Goal: Contribute content: Add original content to the website for others to see

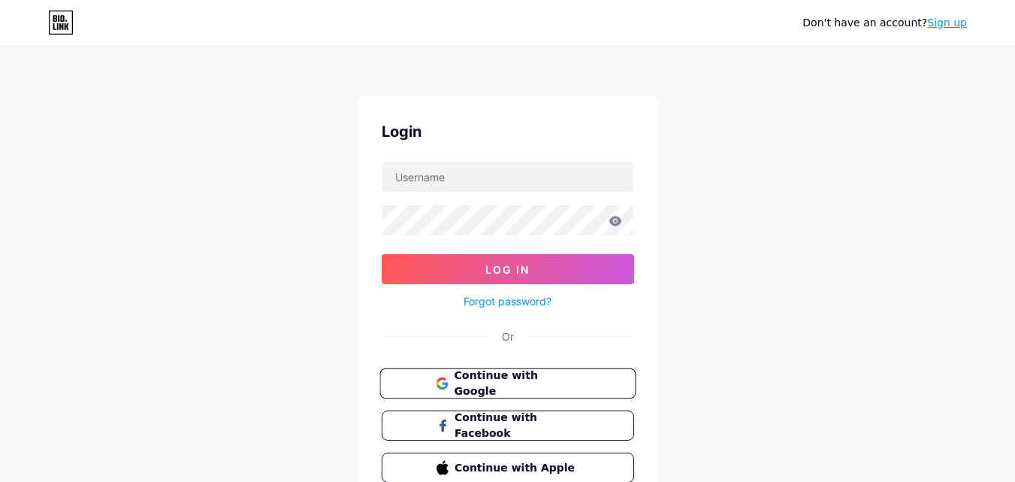
click at [456, 389] on span "Continue with Google" at bounding box center [517, 384] width 126 height 32
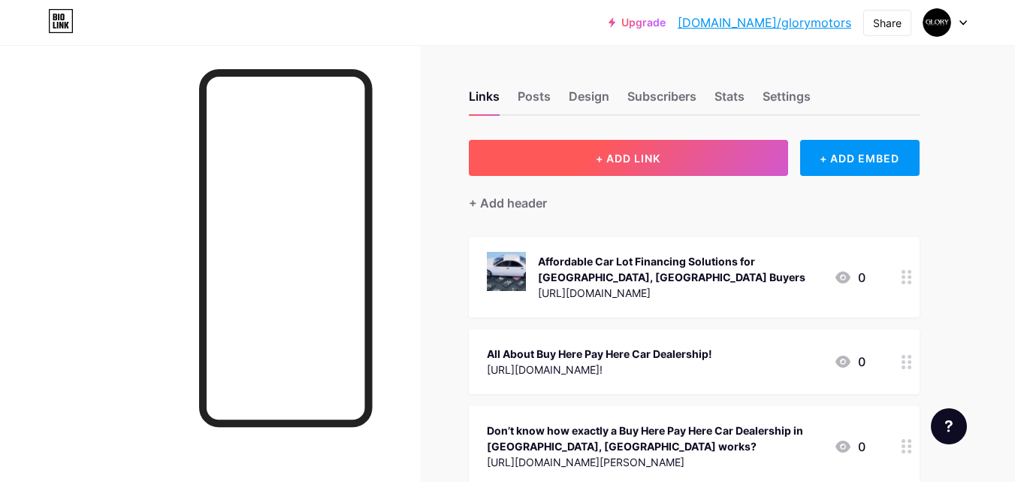
click at [616, 158] on span "+ ADD LINK" at bounding box center [628, 158] width 65 height 13
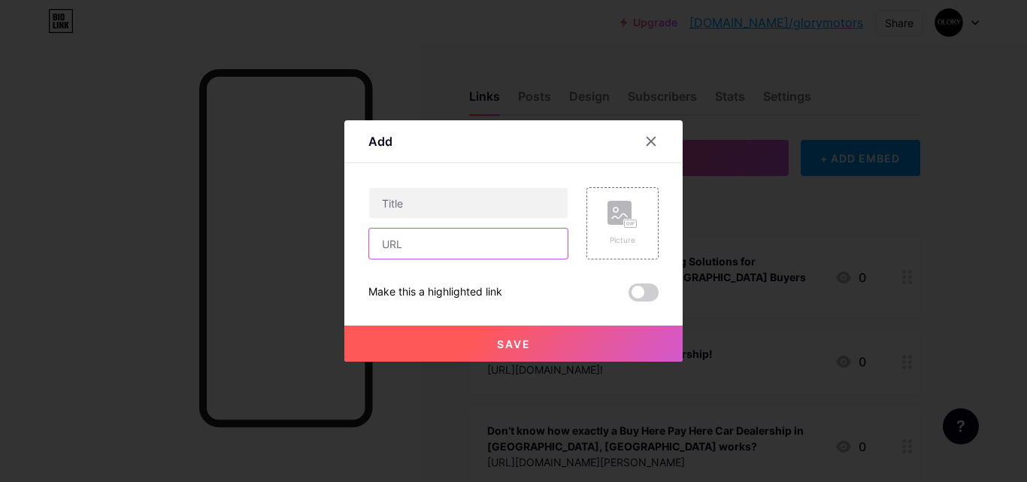
click at [459, 255] on input "text" at bounding box center [468, 243] width 198 height 30
paste input "[URL][DOMAIN_NAME]"
type input "[URL][DOMAIN_NAME]"
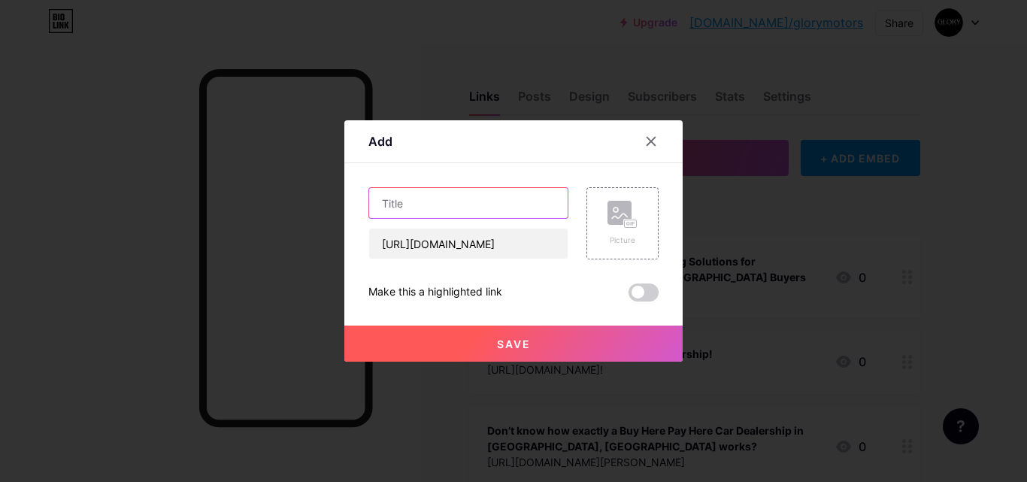
scroll to position [0, 0]
click at [398, 204] on input "text" at bounding box center [468, 203] width 198 height 30
paste input "Lancaster’s Best Used Trucks & SUV Picks with Easy Financing"
type input "Lancaster’s Best Used Trucks & SUV Picks with Easy Financing"
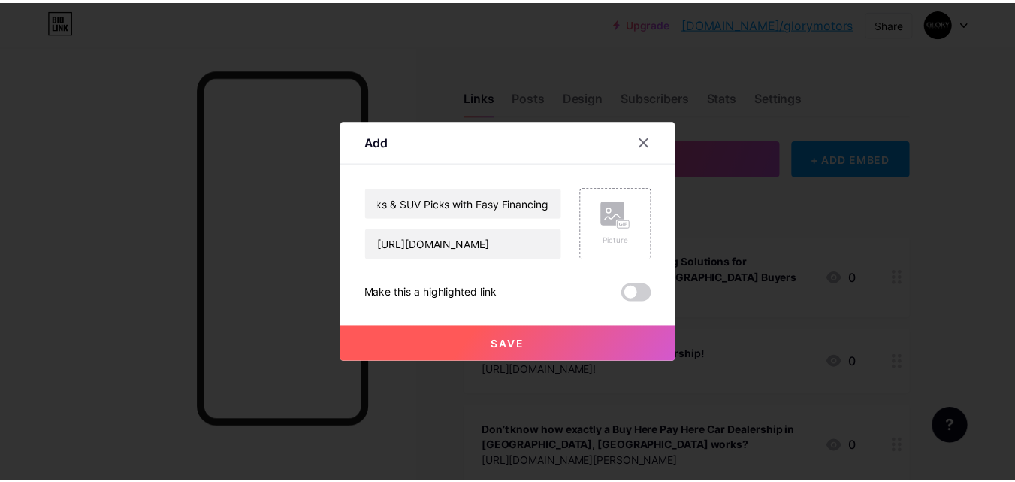
scroll to position [0, 0]
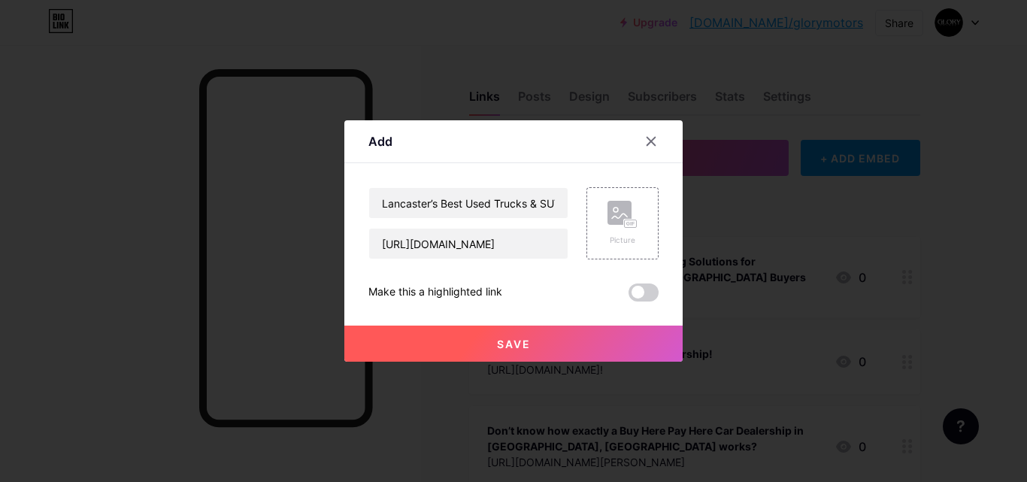
click at [444, 337] on button "Save" at bounding box center [513, 343] width 338 height 36
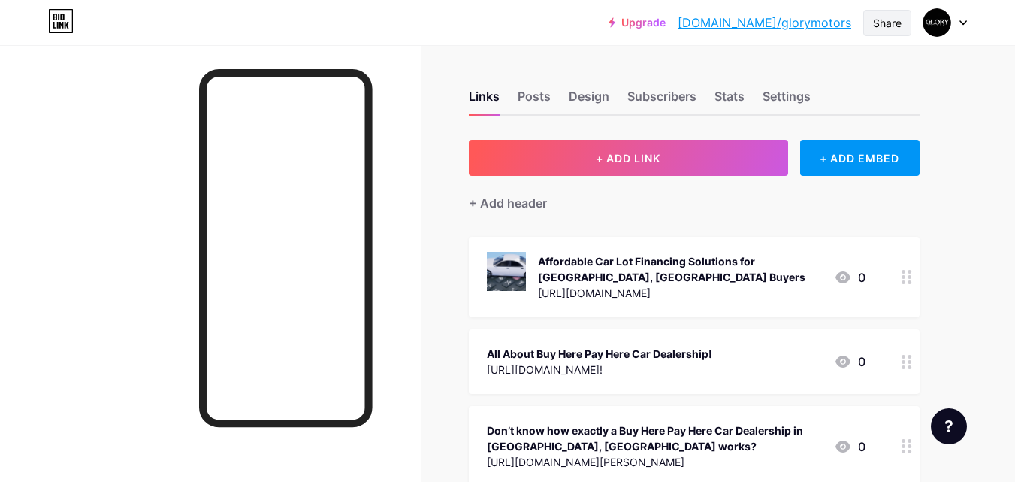
click at [888, 17] on div "Share" at bounding box center [887, 23] width 29 height 16
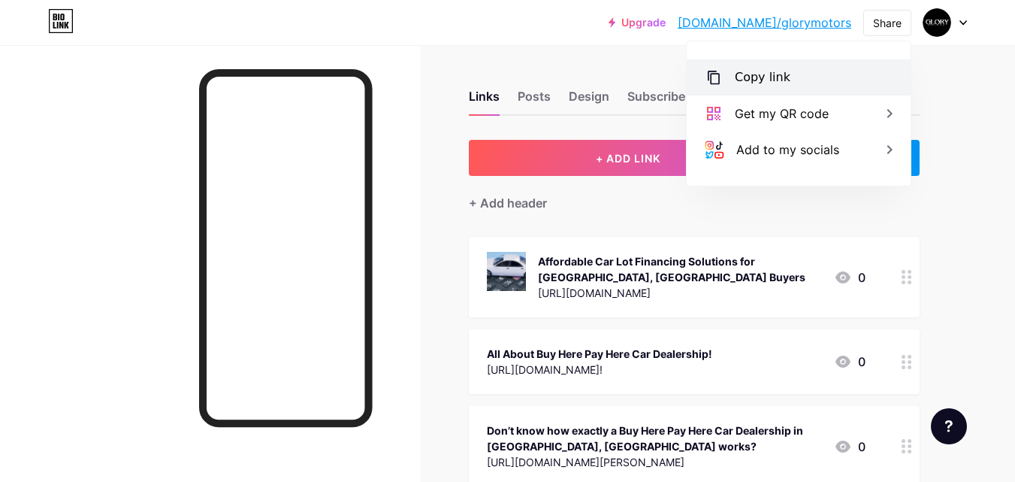
click at [806, 70] on div "Copy link" at bounding box center [799, 77] width 224 height 36
